Goal: Information Seeking & Learning: Learn about a topic

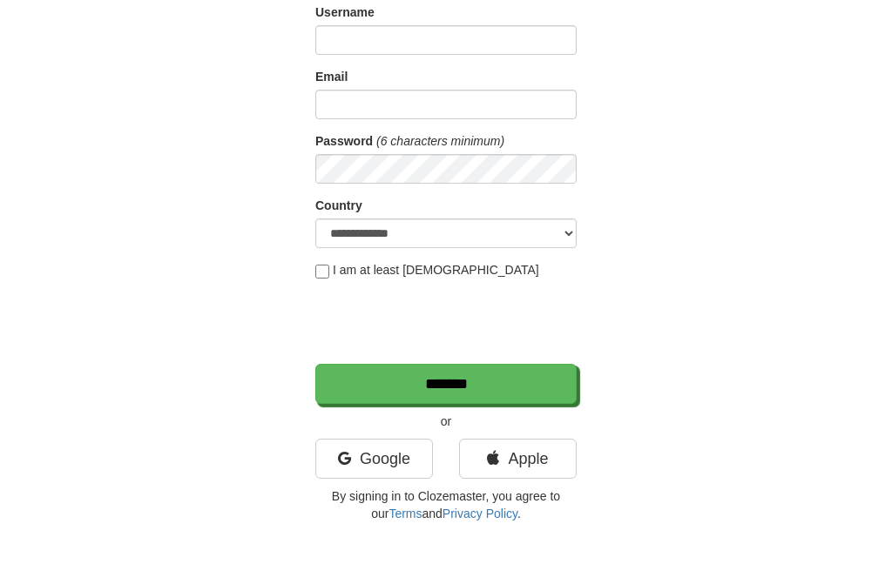
click at [371, 470] on link "Google" at bounding box center [374, 459] width 118 height 40
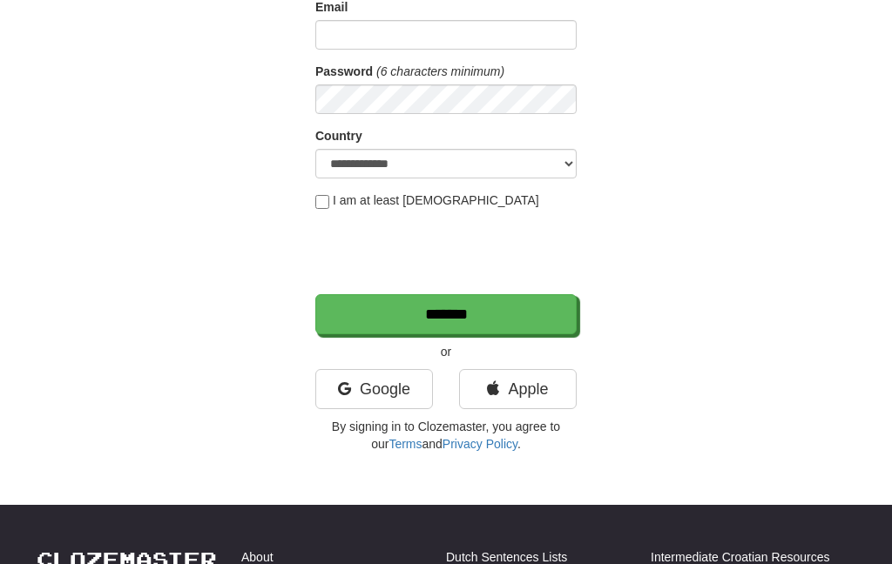
click at [395, 376] on link "Google" at bounding box center [374, 389] width 118 height 40
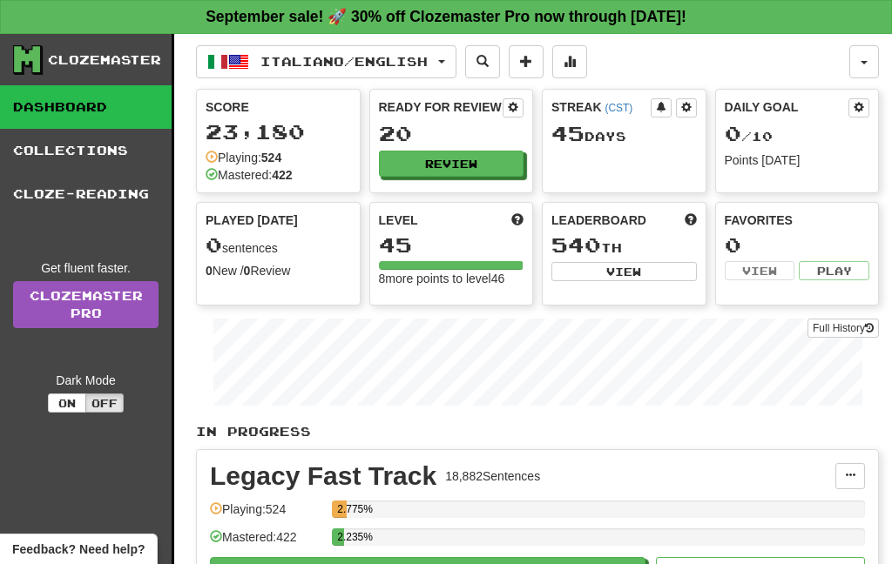
click at [496, 172] on button "Review" at bounding box center [451, 164] width 145 height 26
select select "**"
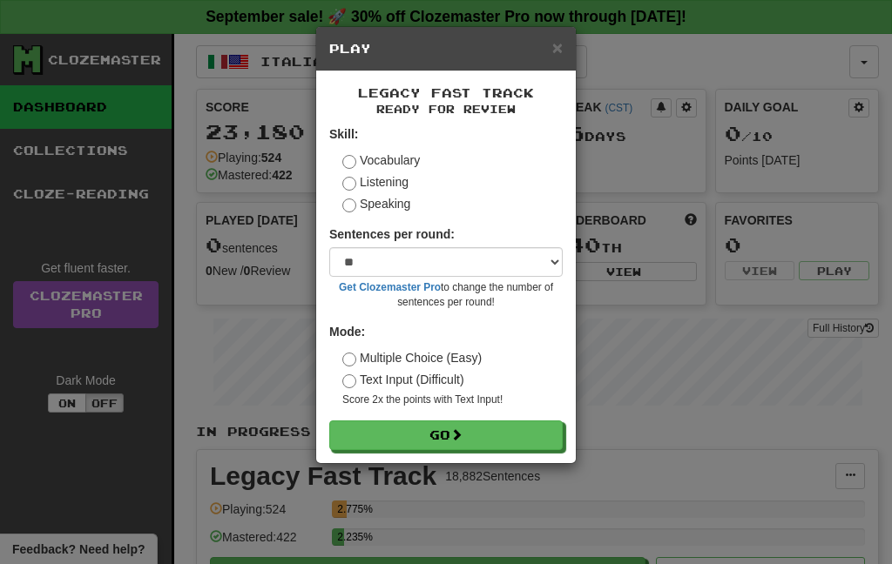
click at [507, 431] on button "Go" at bounding box center [445, 436] width 233 height 30
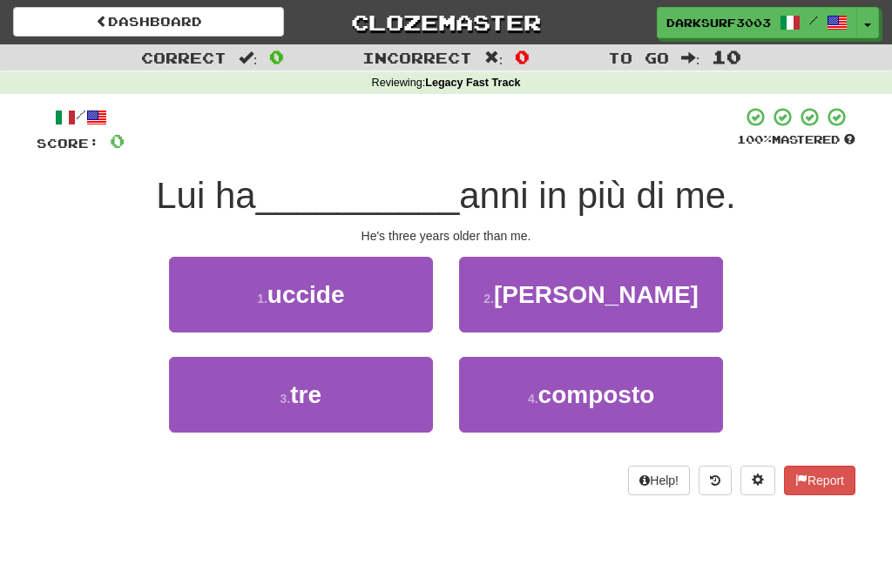
click at [301, 381] on span "tre" at bounding box center [305, 394] width 31 height 27
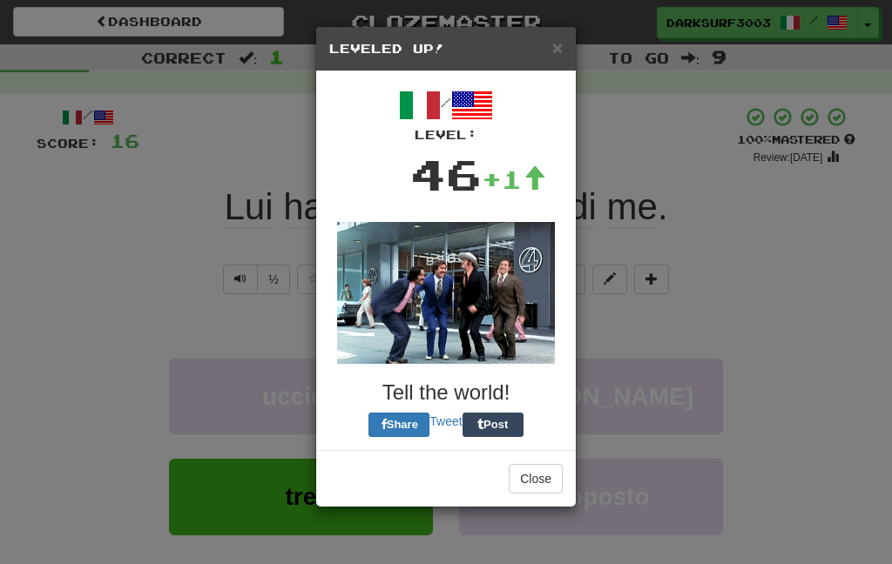
click at [547, 475] on button "Close" at bounding box center [535, 479] width 54 height 30
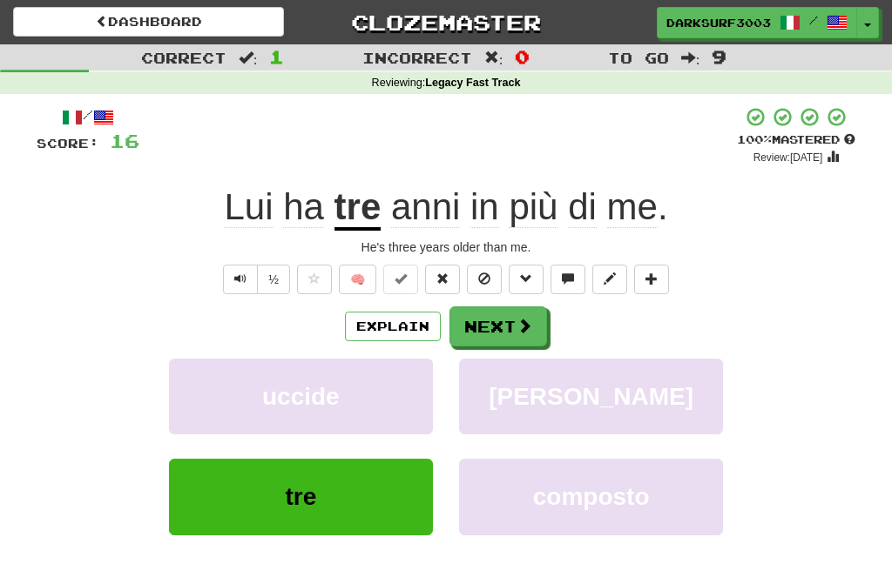
click at [509, 314] on button "Next" at bounding box center [498, 326] width 98 height 40
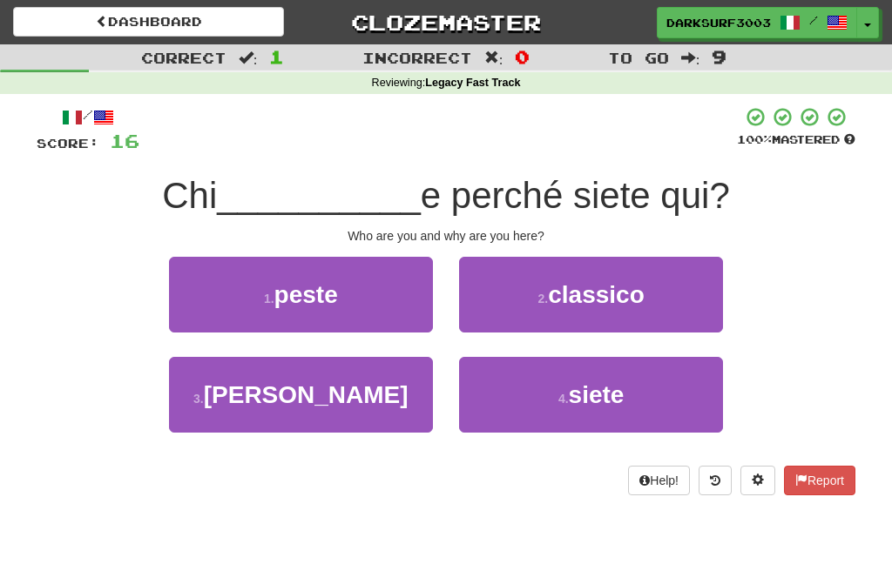
click at [643, 381] on button "4 . siete" at bounding box center [591, 395] width 264 height 76
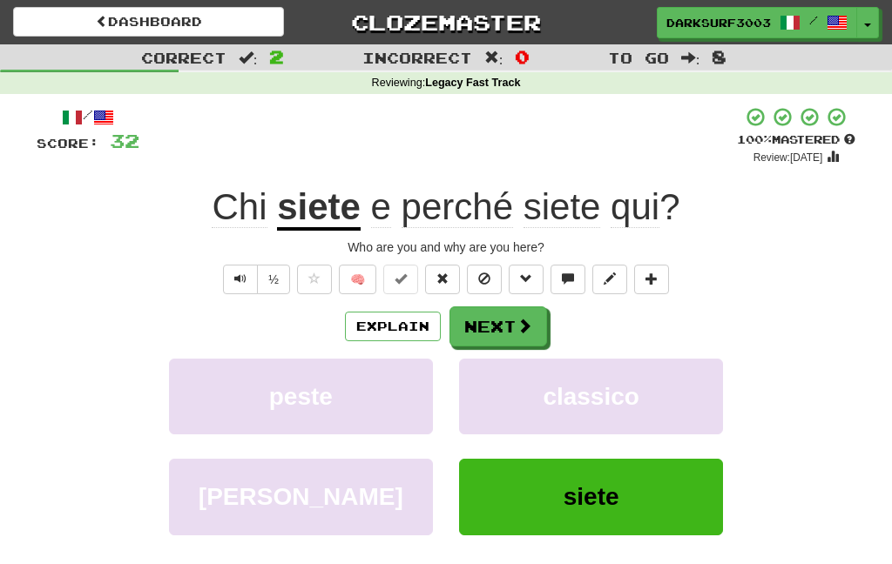
click at [535, 306] on button "Next" at bounding box center [498, 326] width 98 height 40
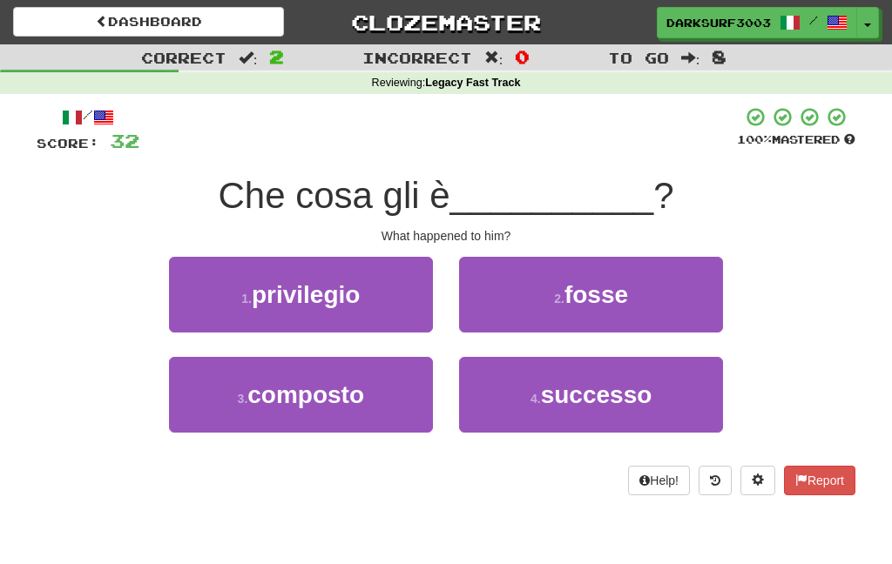
click at [604, 303] on span "fosse" at bounding box center [596, 294] width 64 height 27
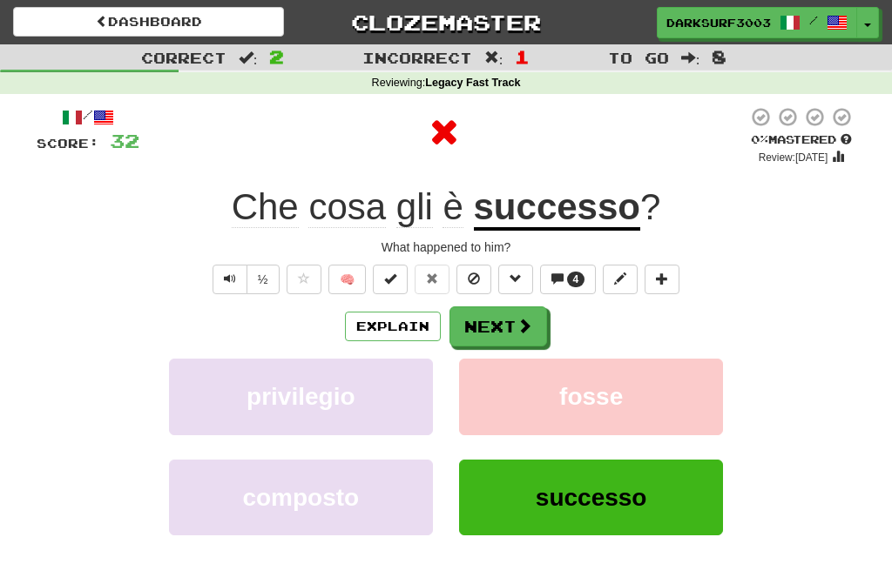
click at [523, 313] on button "Next" at bounding box center [498, 326] width 98 height 40
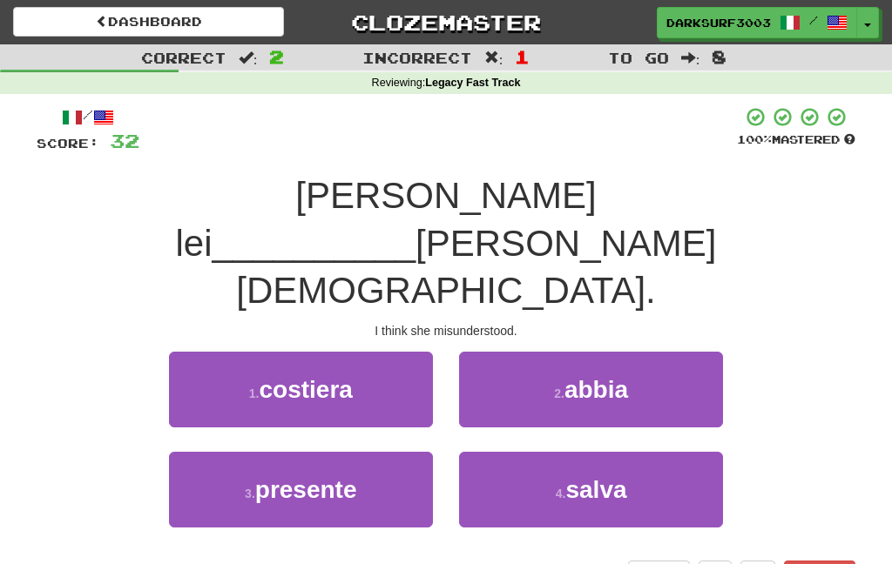
click at [690, 352] on button "2 . abbia" at bounding box center [591, 390] width 264 height 76
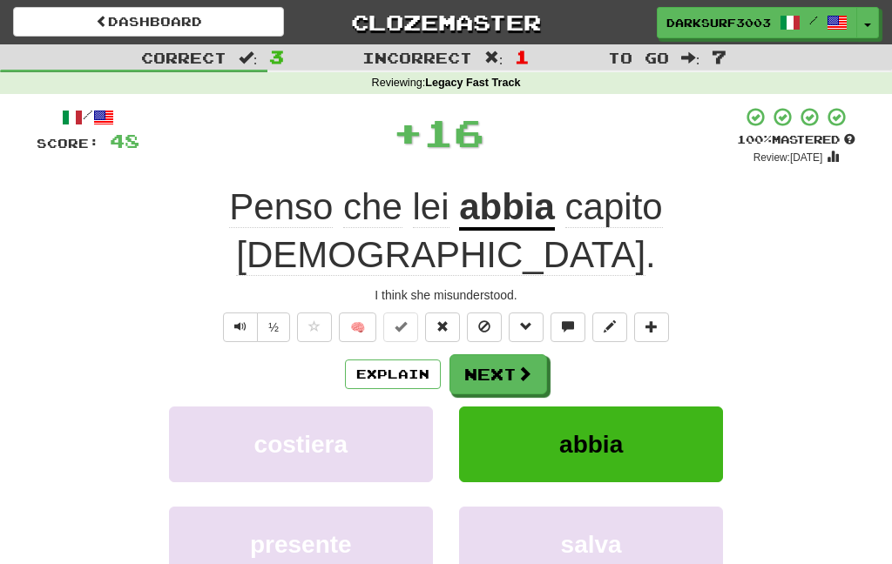
click at [524, 366] on span at bounding box center [524, 374] width 16 height 16
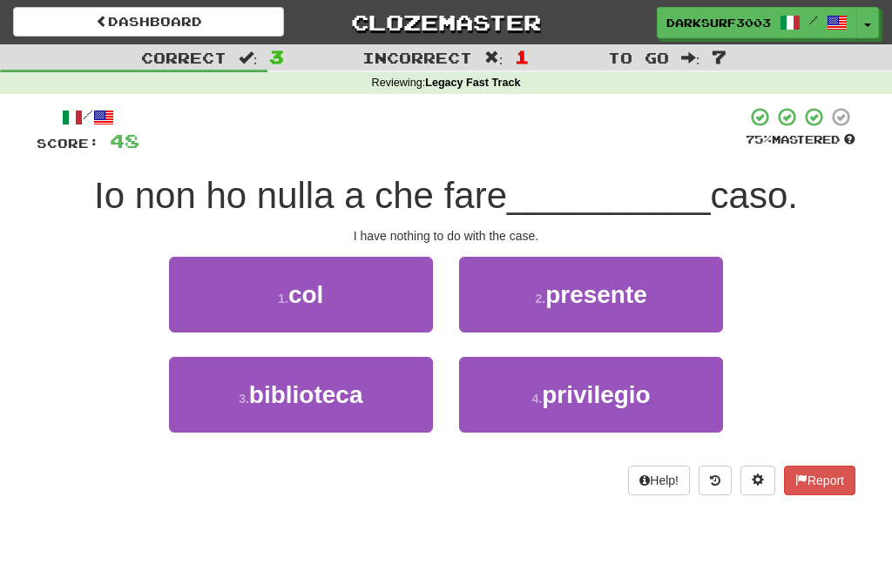
click at [390, 286] on button "1 . col" at bounding box center [301, 295] width 264 height 76
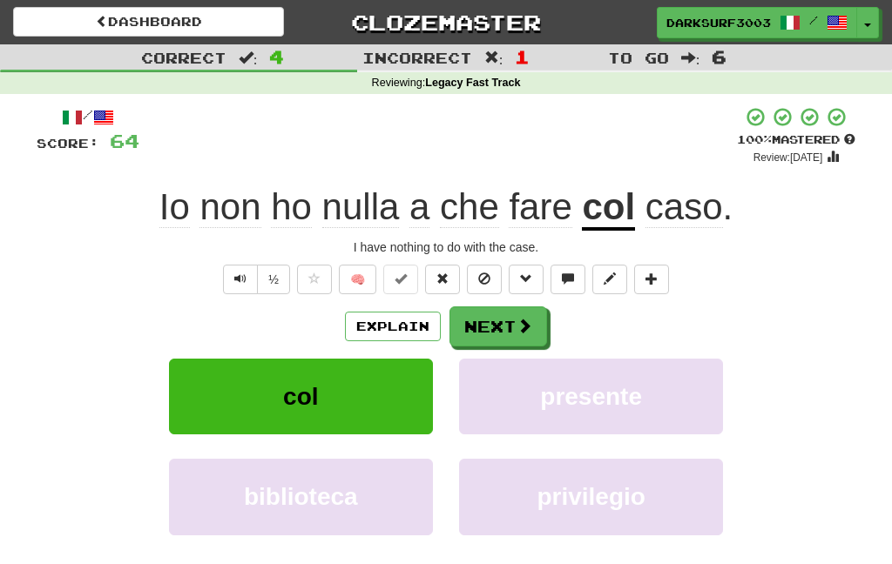
click at [507, 319] on button "Next" at bounding box center [498, 326] width 98 height 40
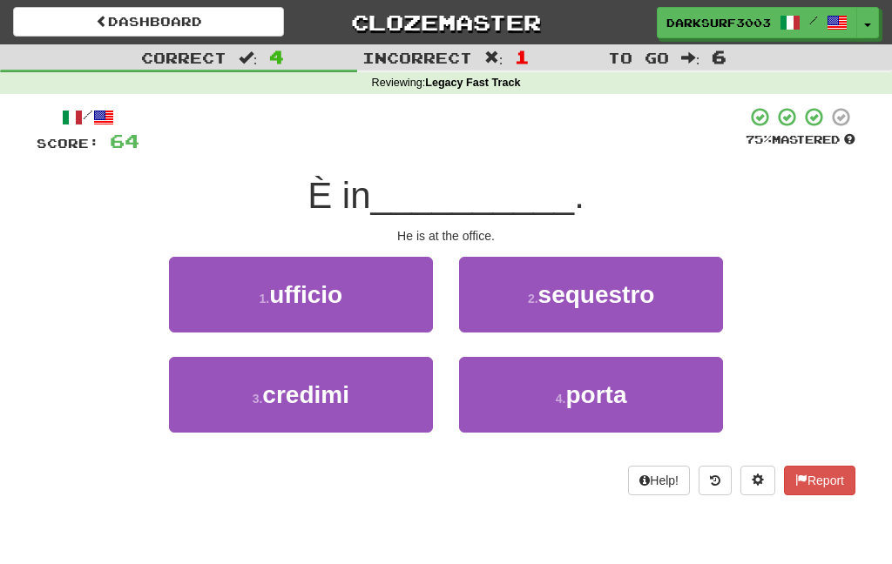
click at [315, 321] on button "1 . ufficio" at bounding box center [301, 295] width 264 height 76
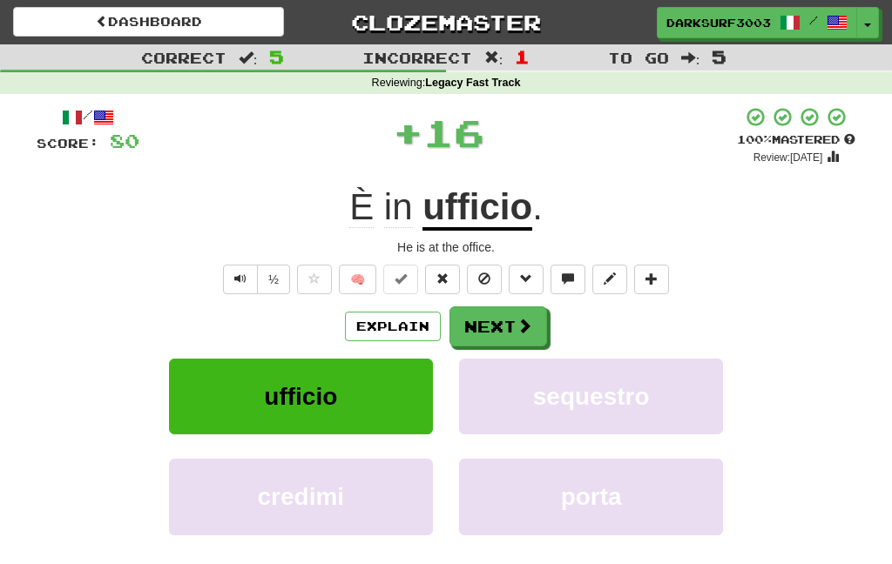
click at [487, 333] on button "Next" at bounding box center [498, 326] width 98 height 40
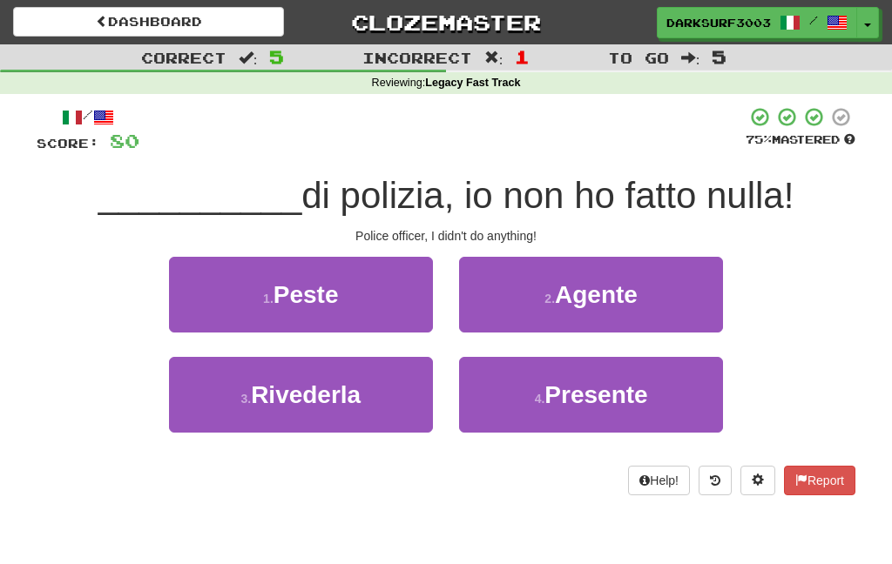
click at [576, 309] on button "2 . Agente" at bounding box center [591, 295] width 264 height 76
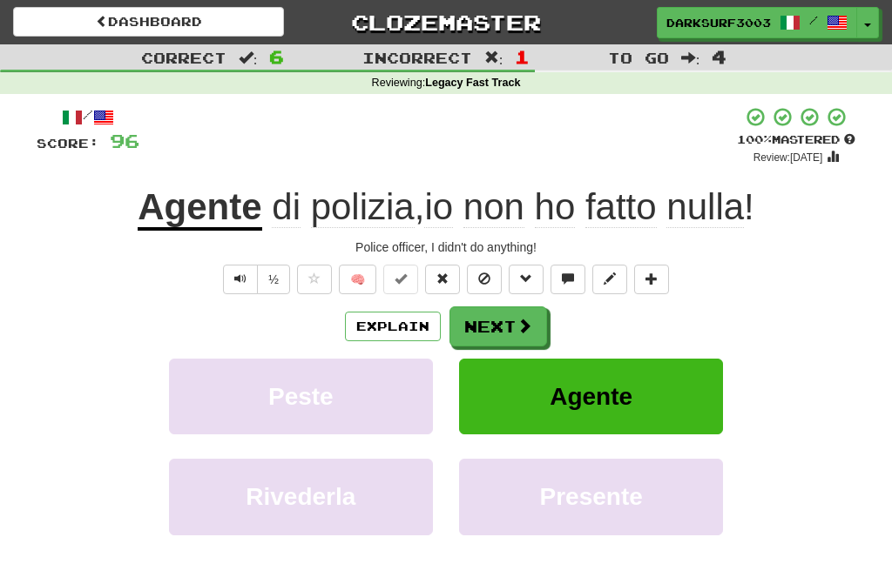
click at [512, 329] on button "Next" at bounding box center [498, 326] width 98 height 40
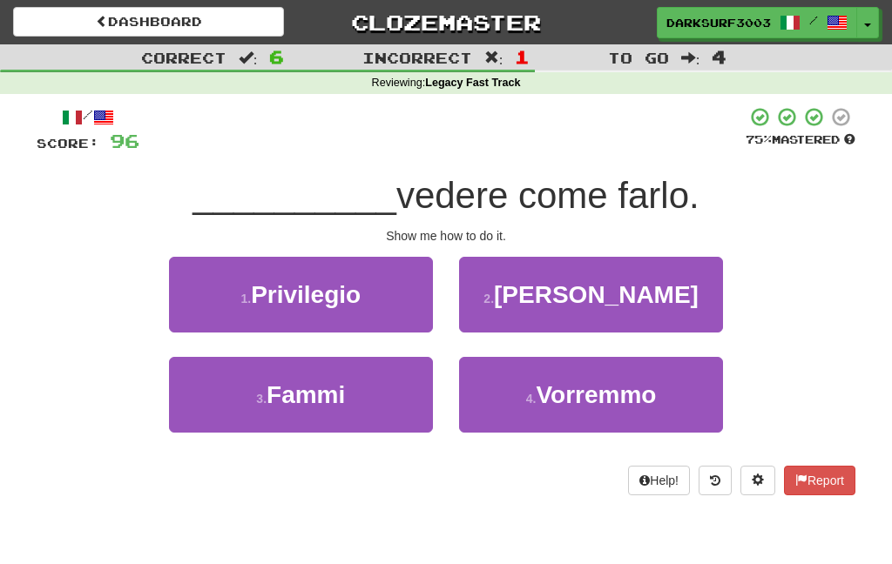
click at [401, 398] on button "3 . Fammi" at bounding box center [301, 395] width 264 height 76
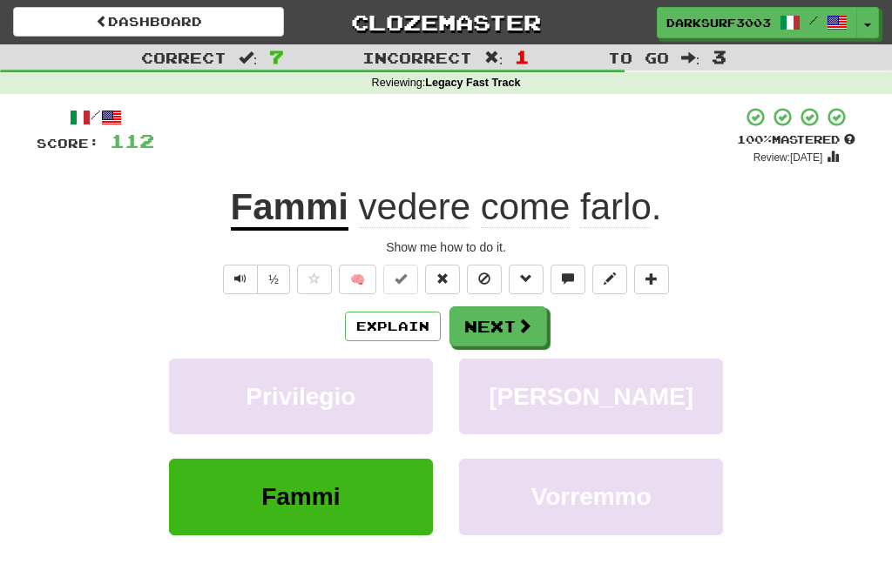
click at [533, 311] on button "Next" at bounding box center [498, 326] width 98 height 40
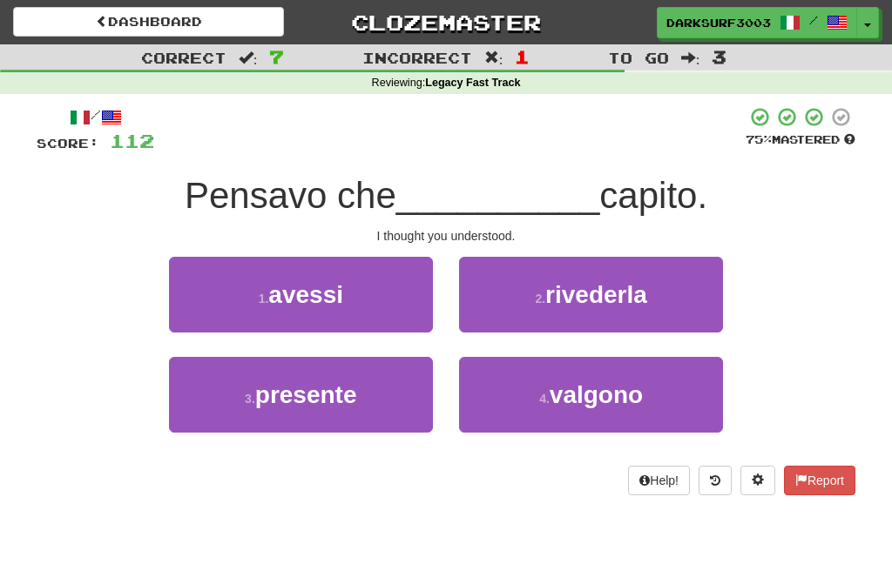
click at [696, 305] on button "2 . rivederla" at bounding box center [591, 295] width 264 height 76
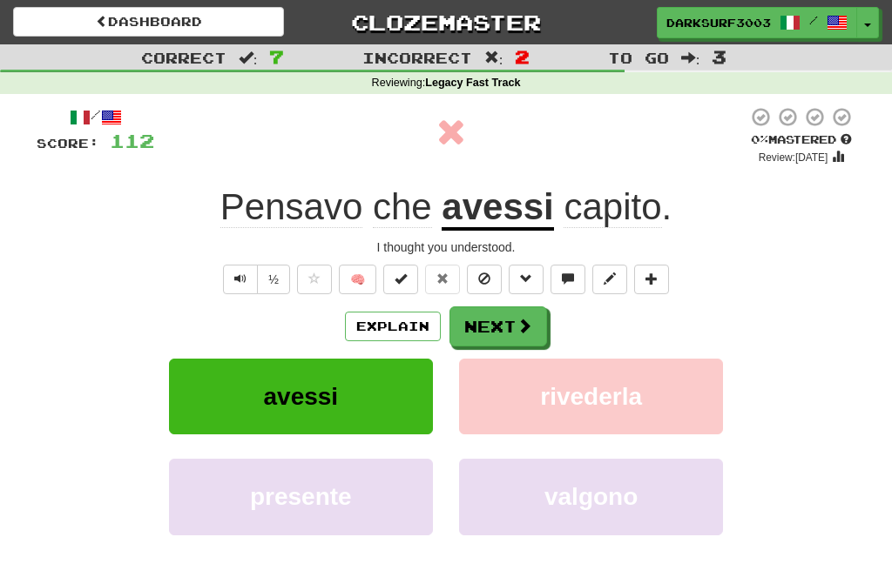
click at [513, 315] on button "Next" at bounding box center [498, 326] width 98 height 40
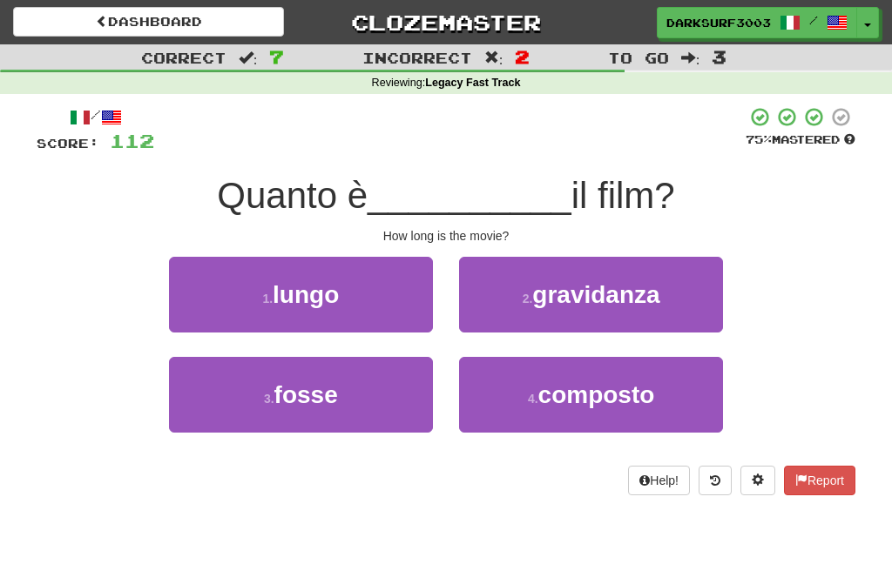
click at [381, 285] on button "1 . lungo" at bounding box center [301, 295] width 264 height 76
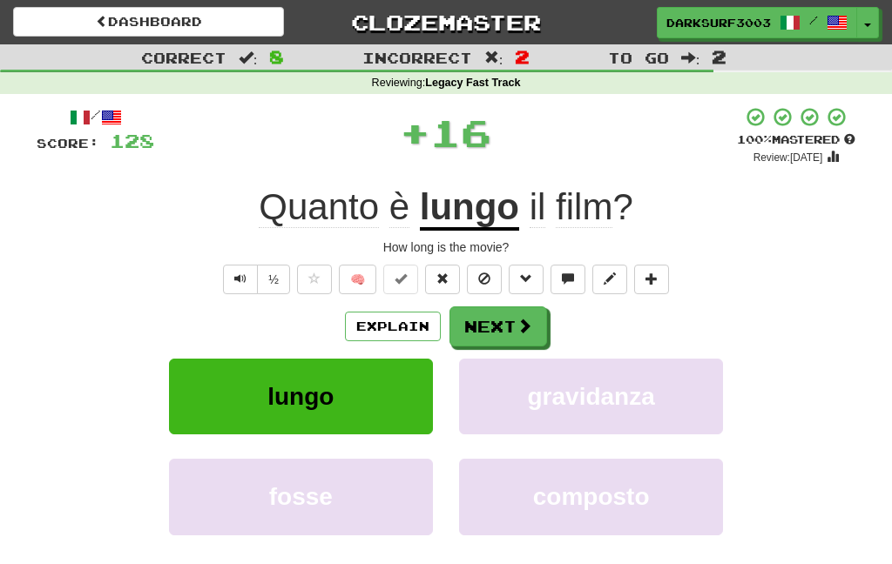
click at [510, 329] on button "Next" at bounding box center [498, 326] width 98 height 40
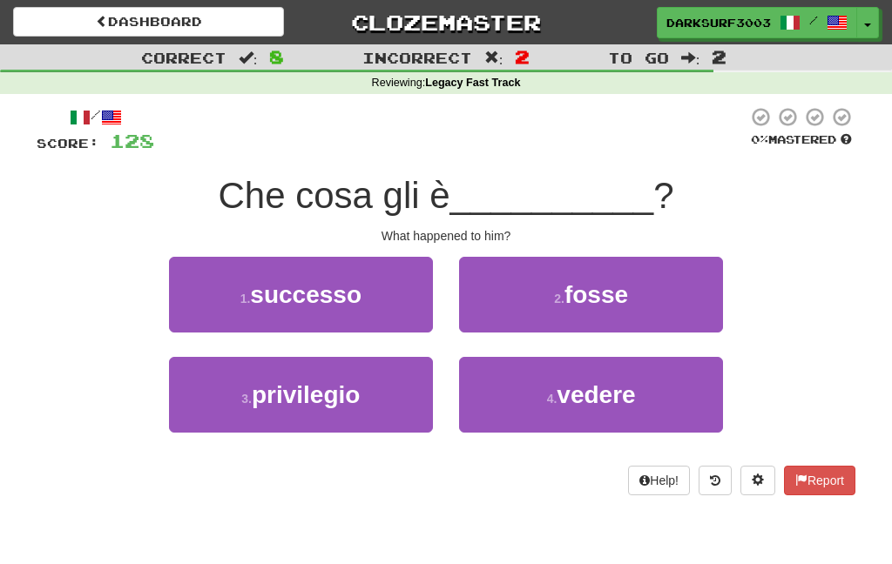
click at [420, 283] on button "1 . successo" at bounding box center [301, 295] width 264 height 76
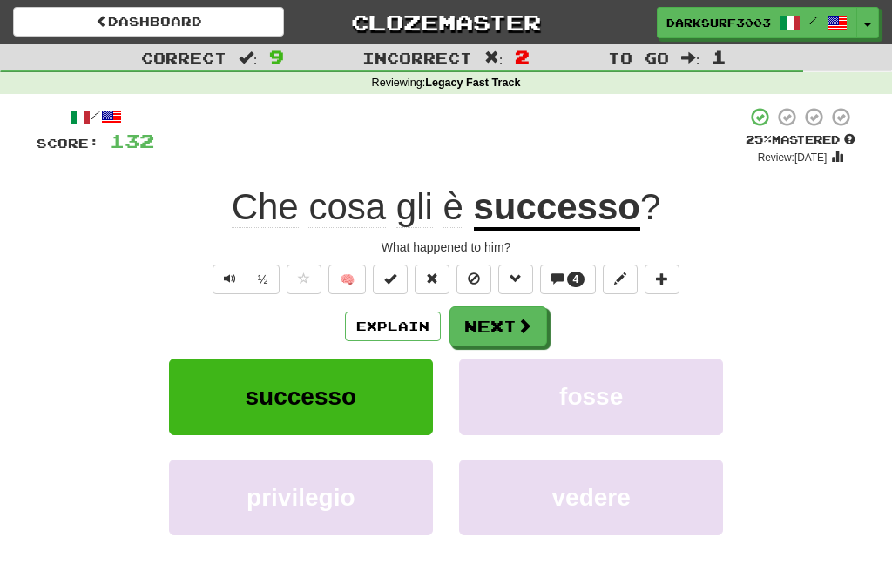
click at [507, 330] on button "Next" at bounding box center [498, 326] width 98 height 40
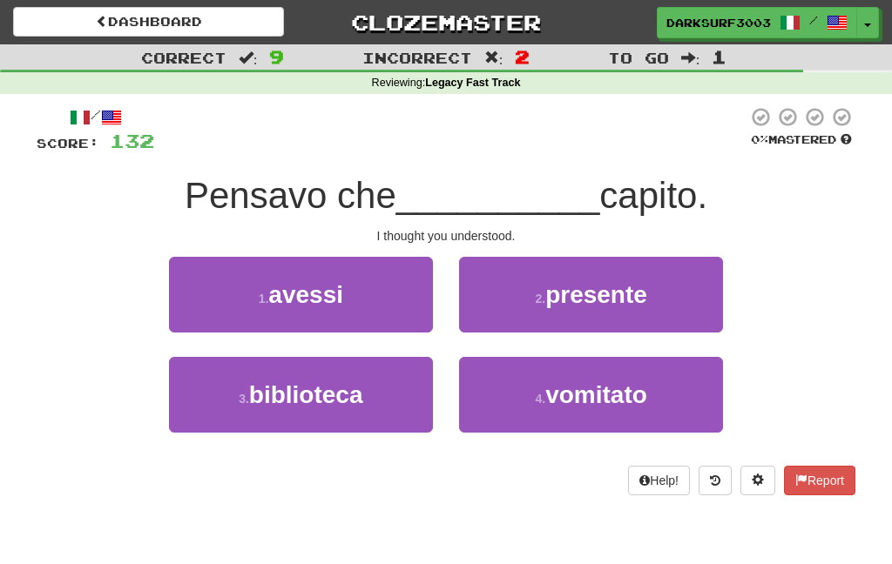
click at [379, 290] on button "1 . avessi" at bounding box center [301, 295] width 264 height 76
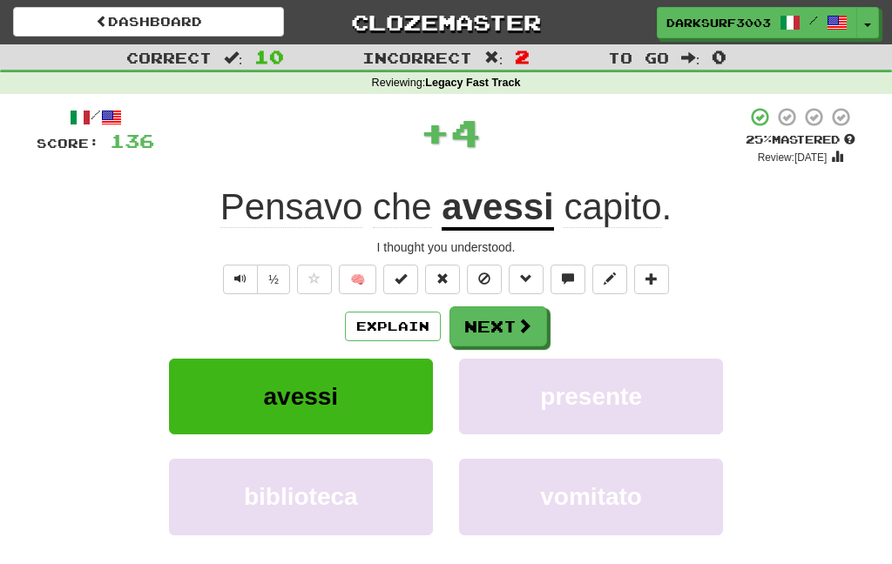
click at [507, 327] on button "Next" at bounding box center [498, 326] width 98 height 40
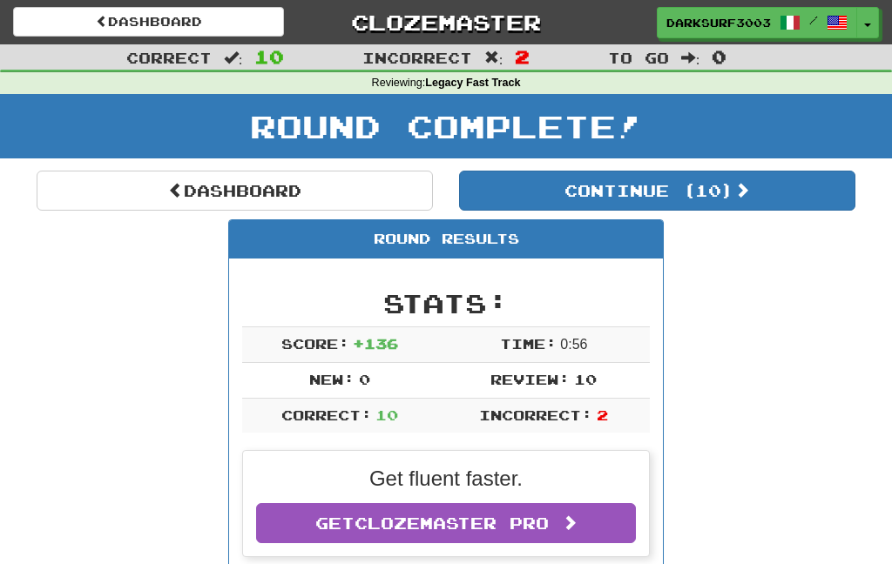
click at [423, 200] on link "Dashboard" at bounding box center [235, 191] width 396 height 40
